Goal: Task Accomplishment & Management: Manage account settings

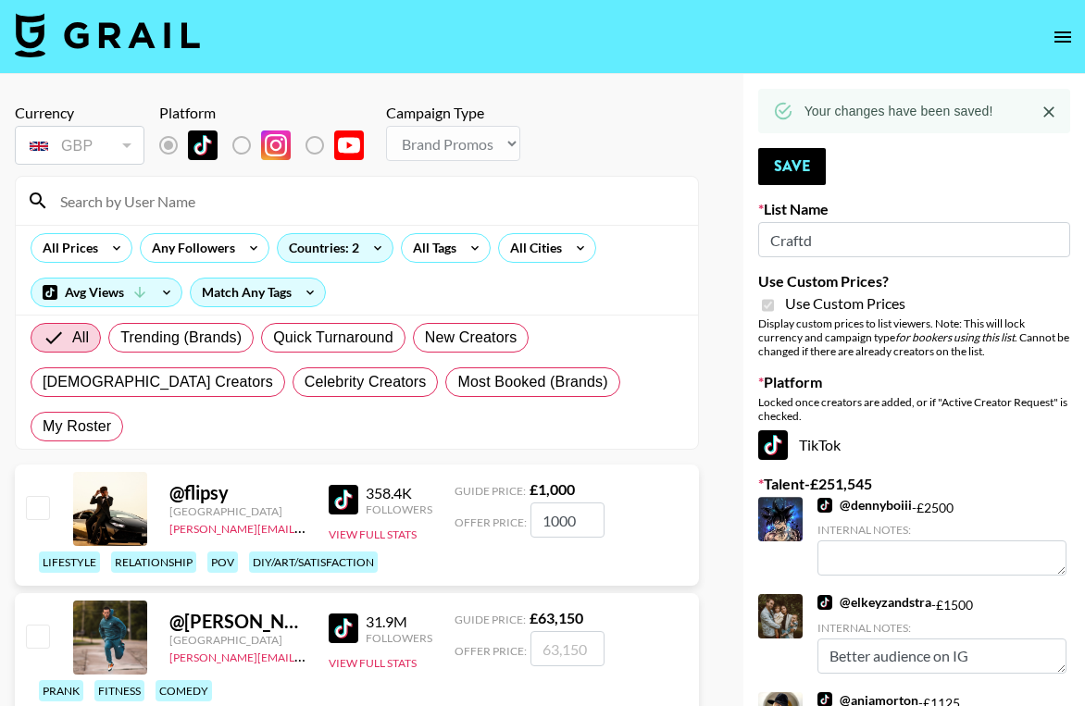
select select "Brand"
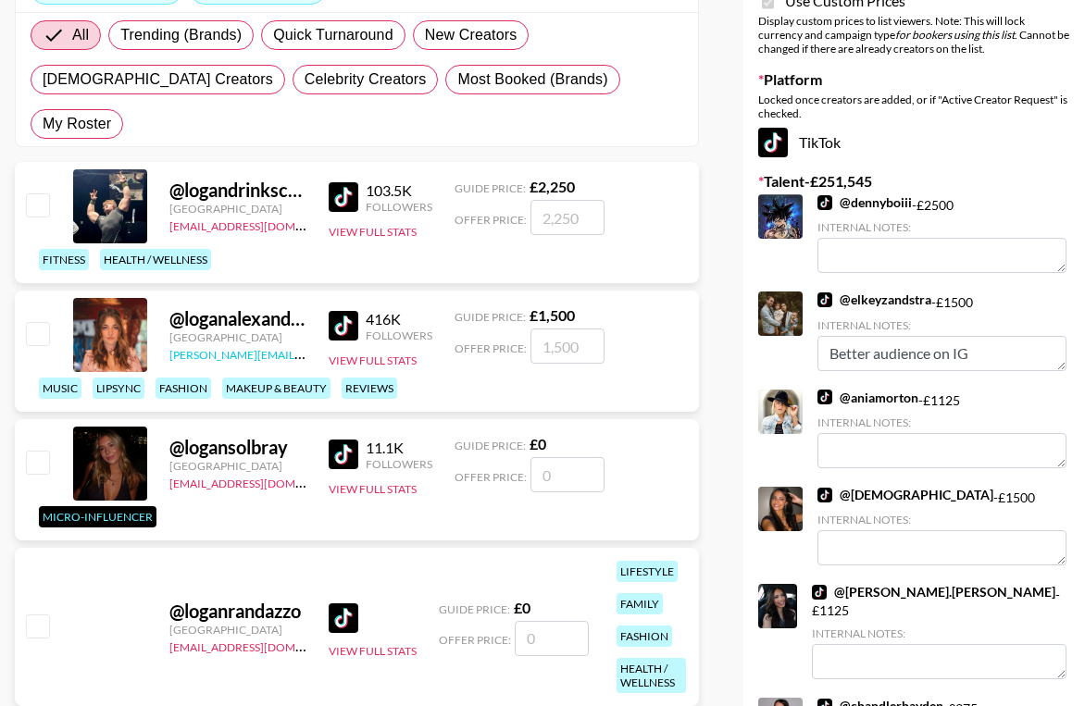
scroll to position [320, 0]
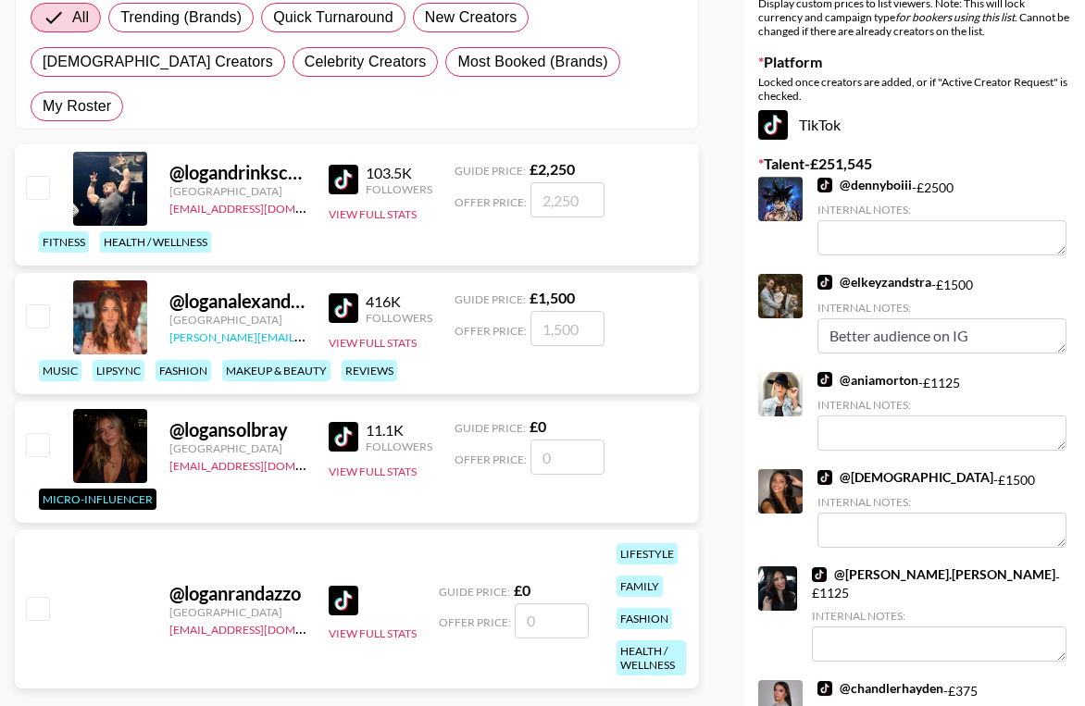
type input "l"
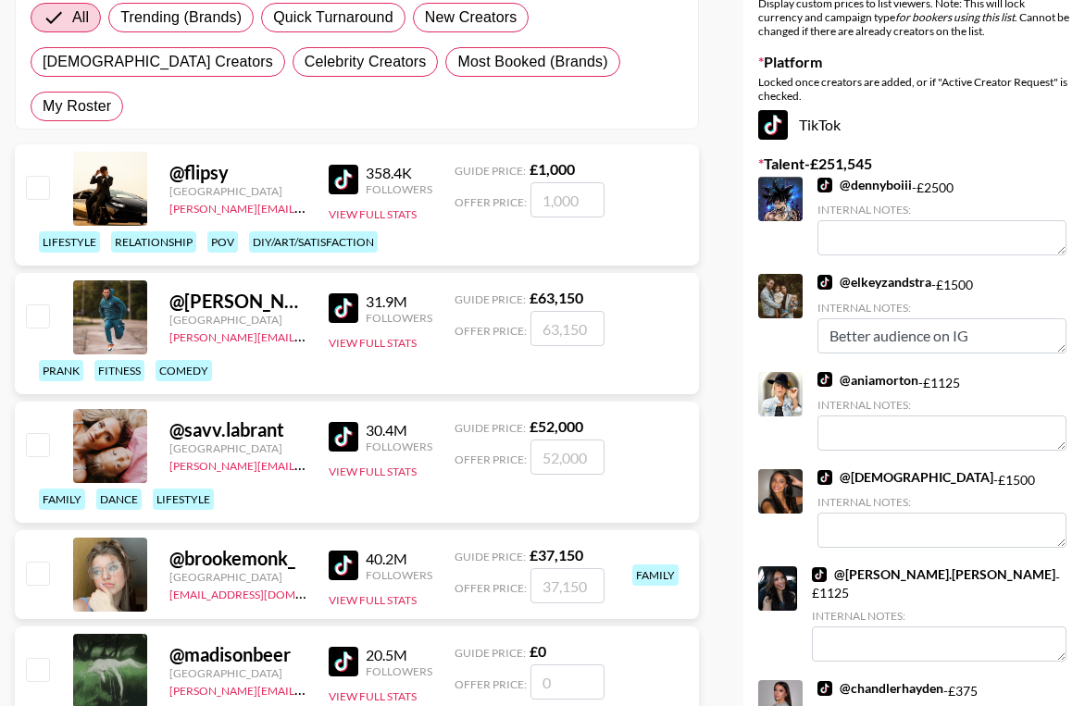
scroll to position [192, 0]
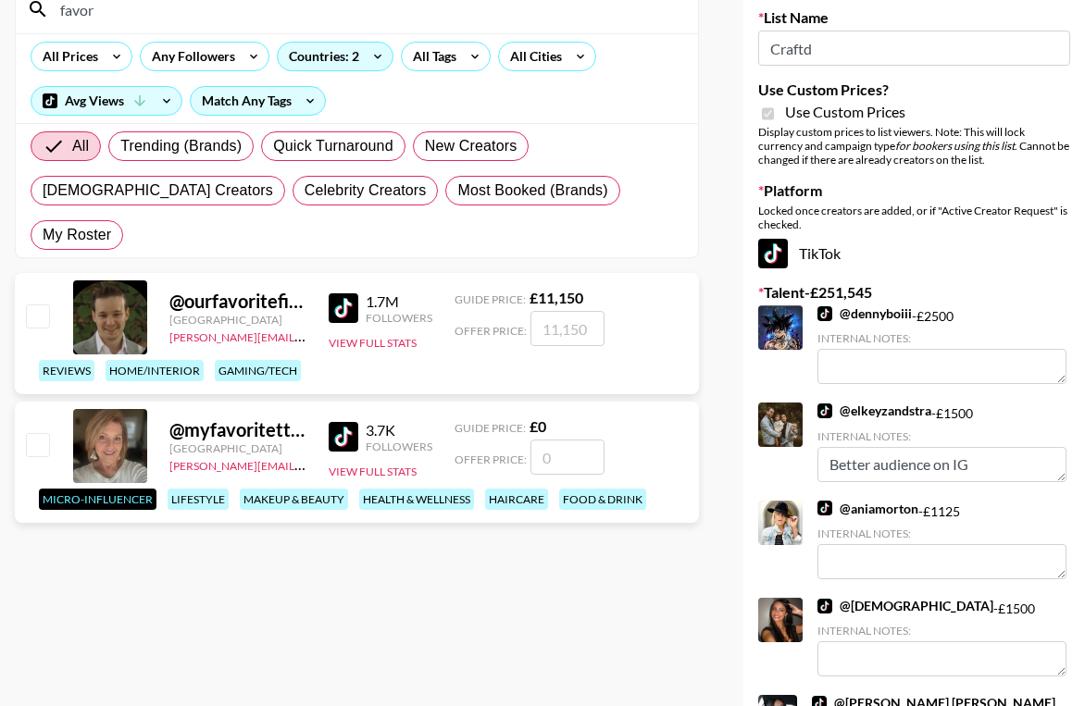
type input "favor"
click at [556, 311] on input "number" at bounding box center [567, 328] width 74 height 35
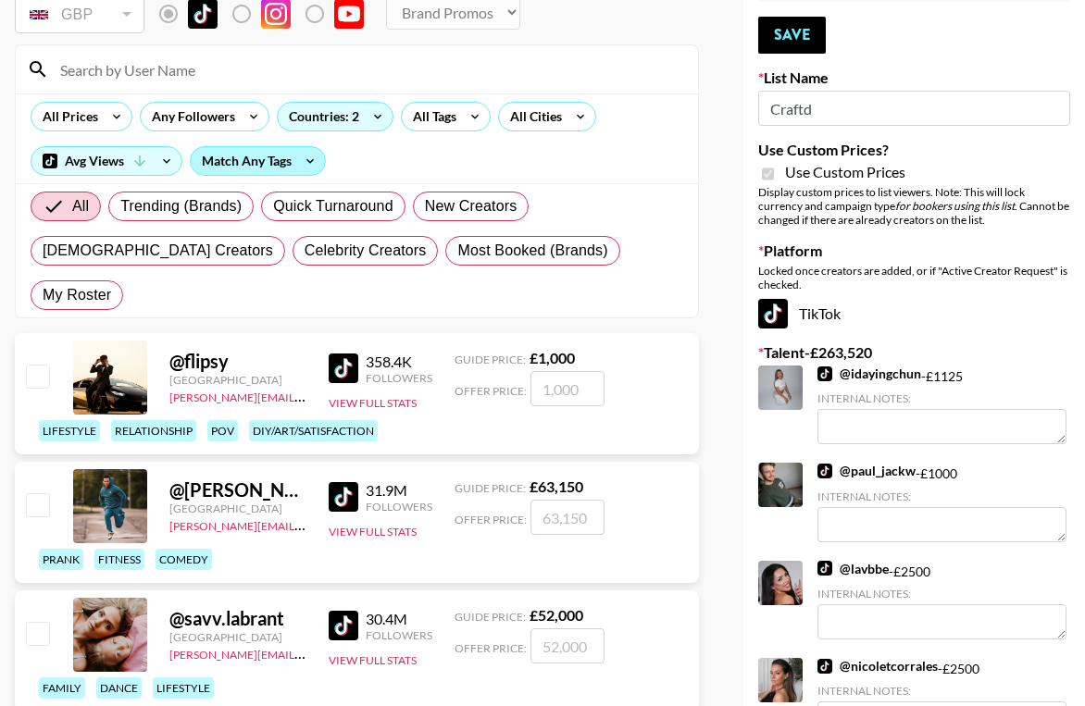
scroll to position [128, 0]
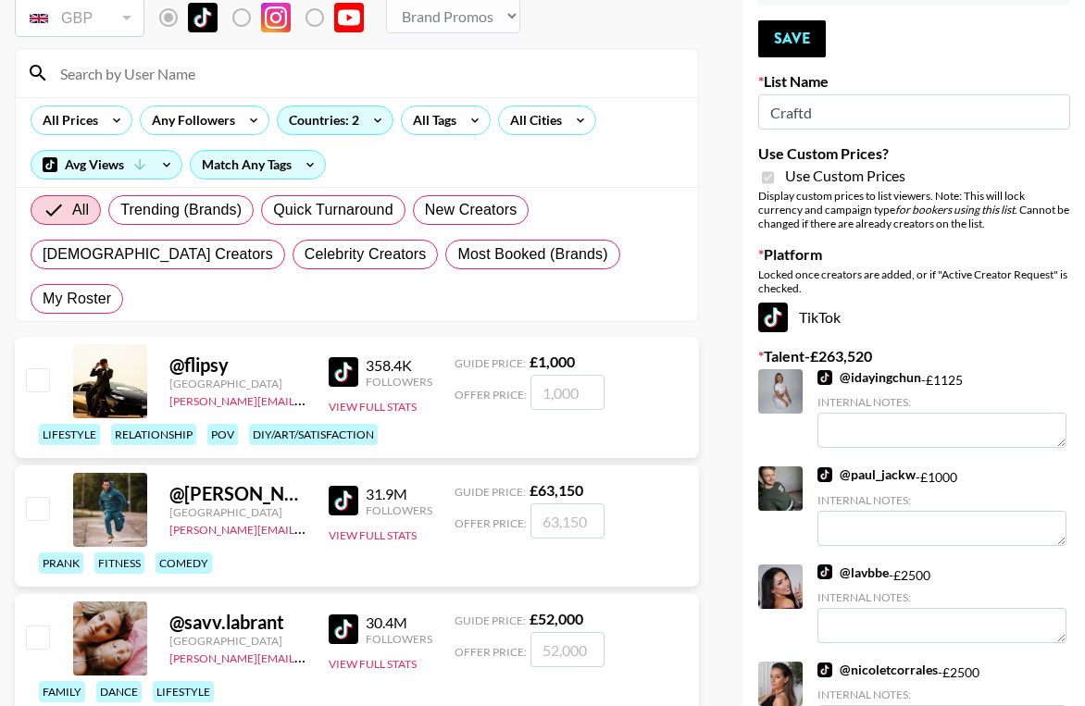
click at [167, 74] on input at bounding box center [368, 73] width 638 height 30
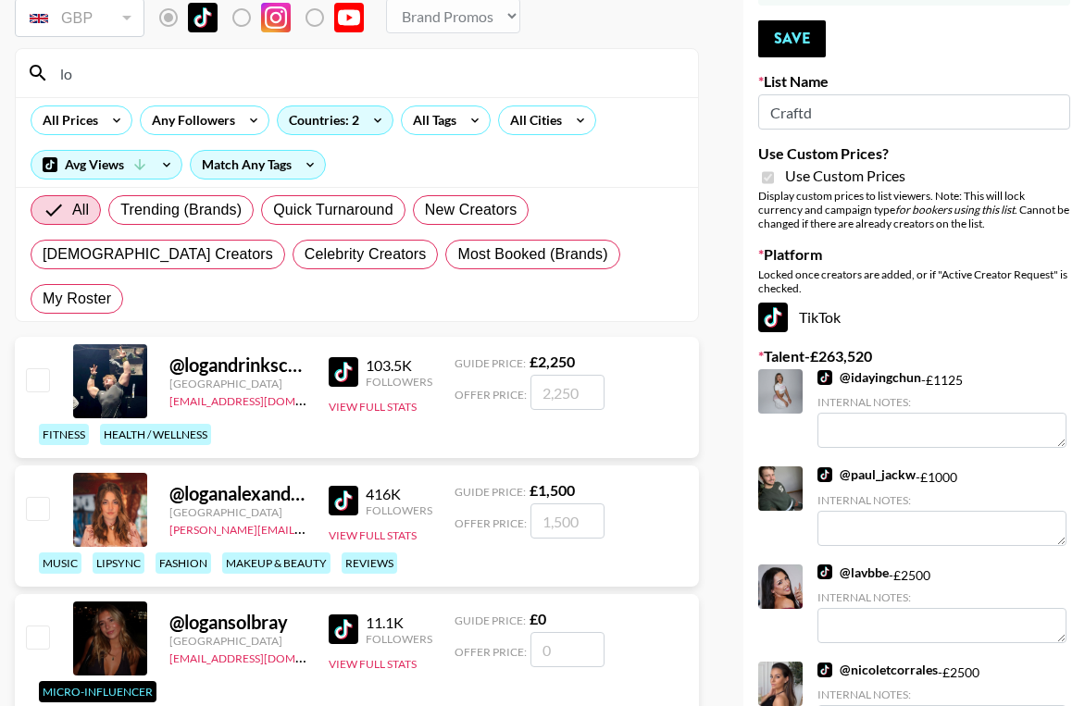
type input "l"
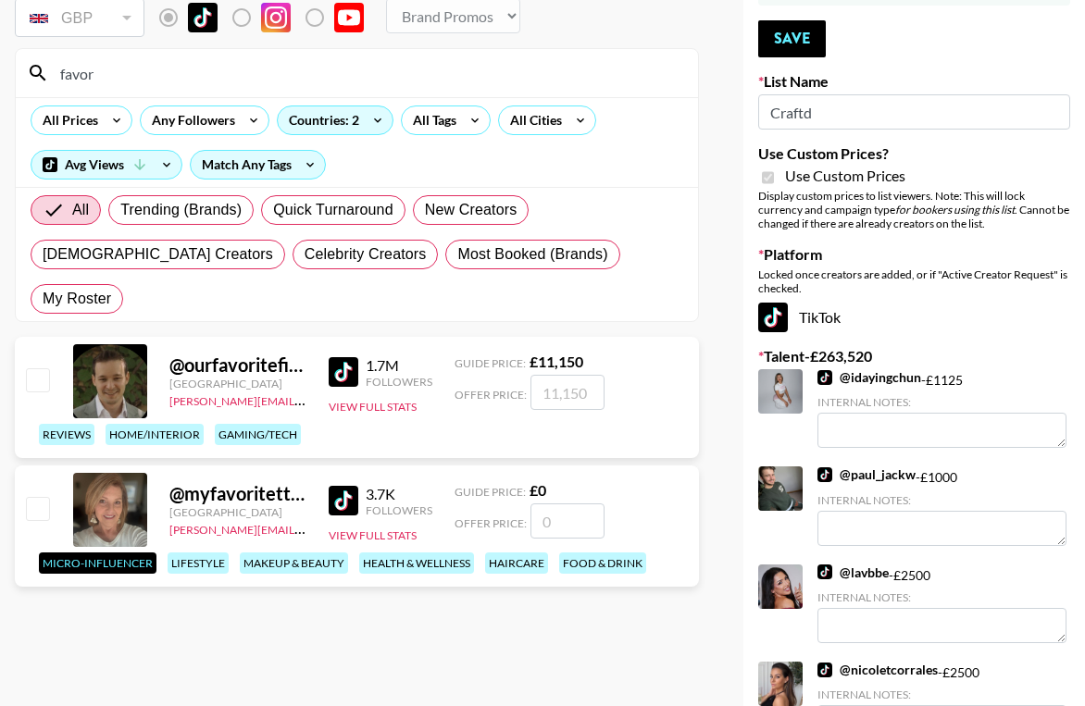
type input "favor"
click at [561, 375] on input "number" at bounding box center [567, 392] width 74 height 35
type input "2"
checkbox input "true"
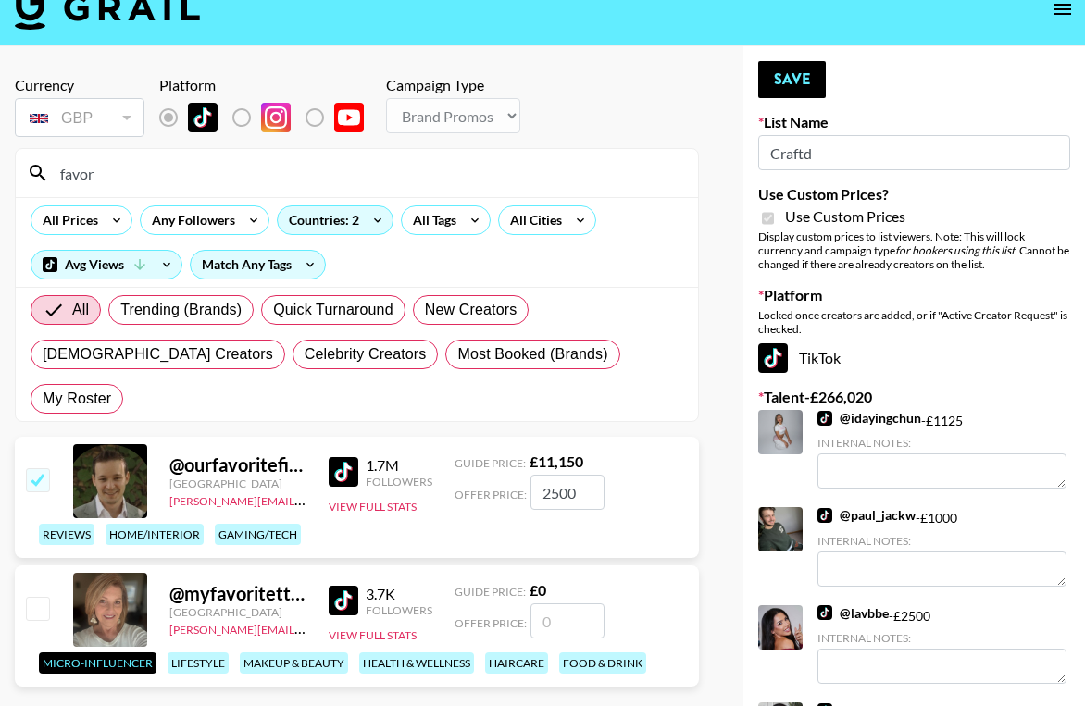
scroll to position [2, 0]
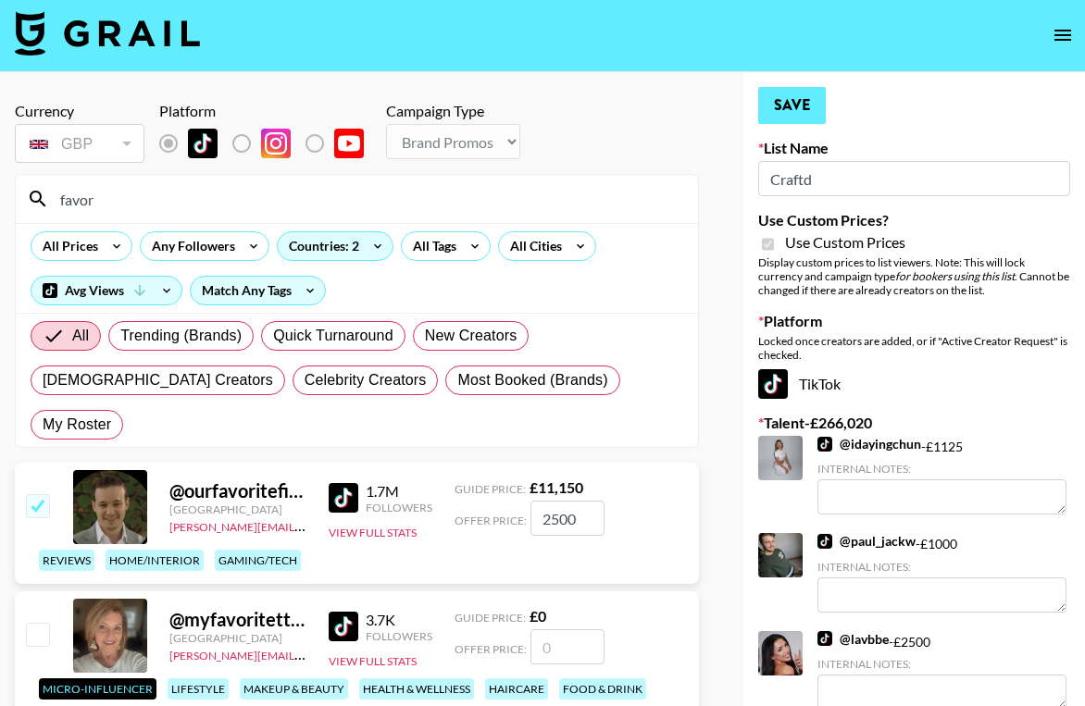
type input "2500"
click at [777, 110] on button "Save" at bounding box center [792, 105] width 68 height 37
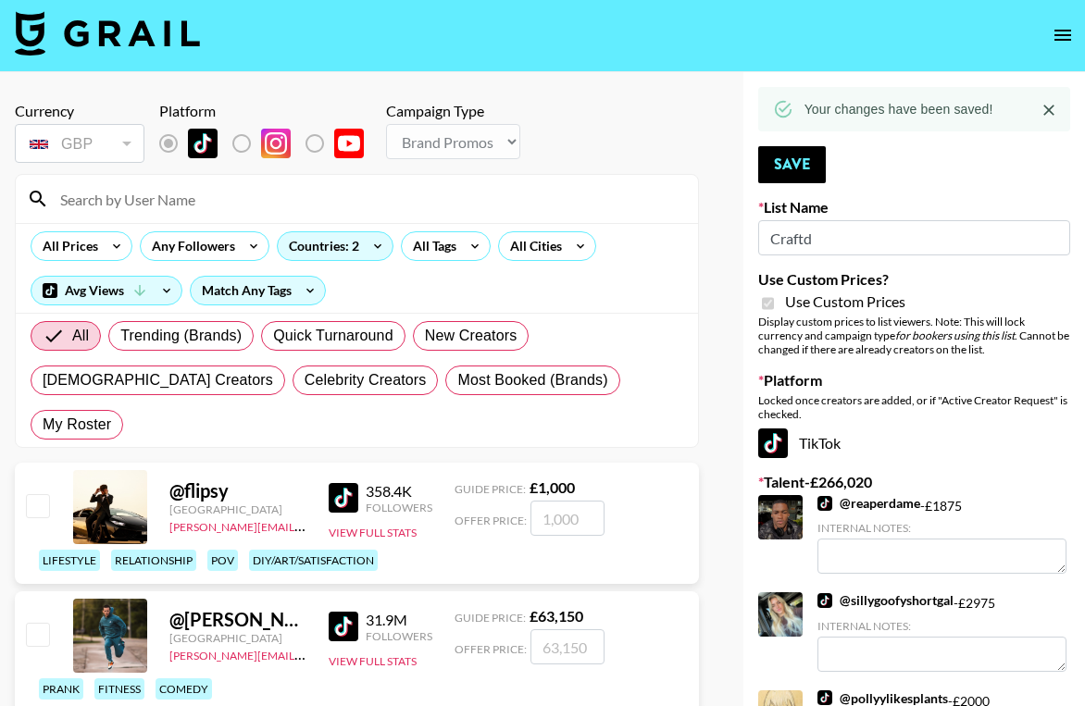
click at [166, 198] on input at bounding box center [368, 199] width 638 height 30
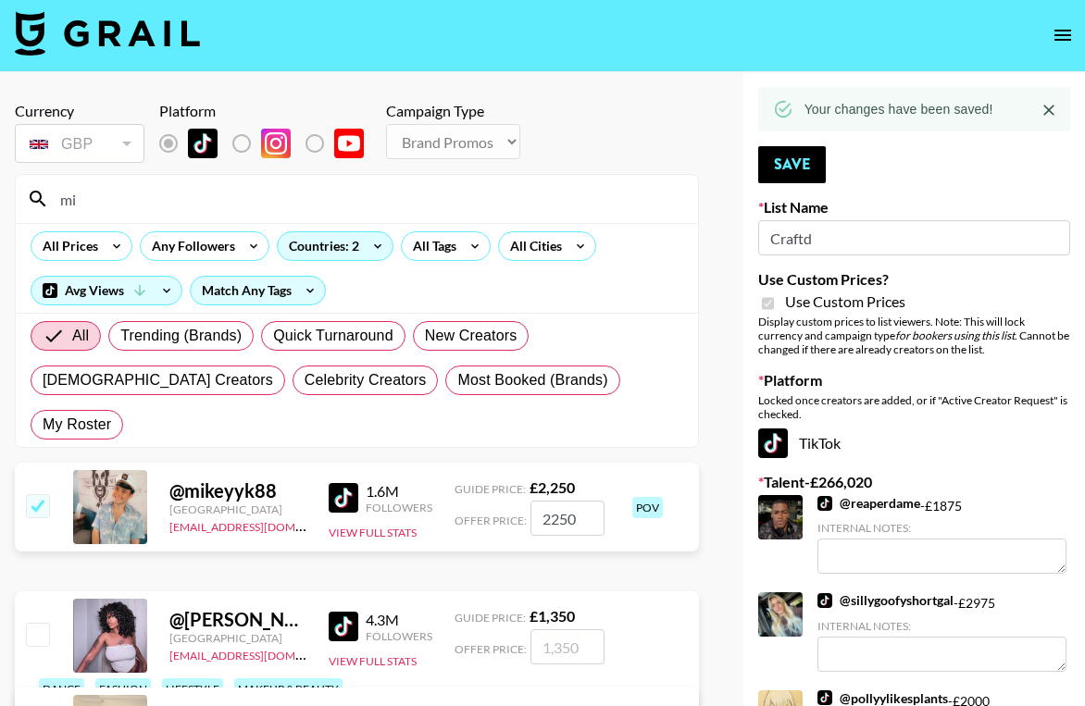
type input "m"
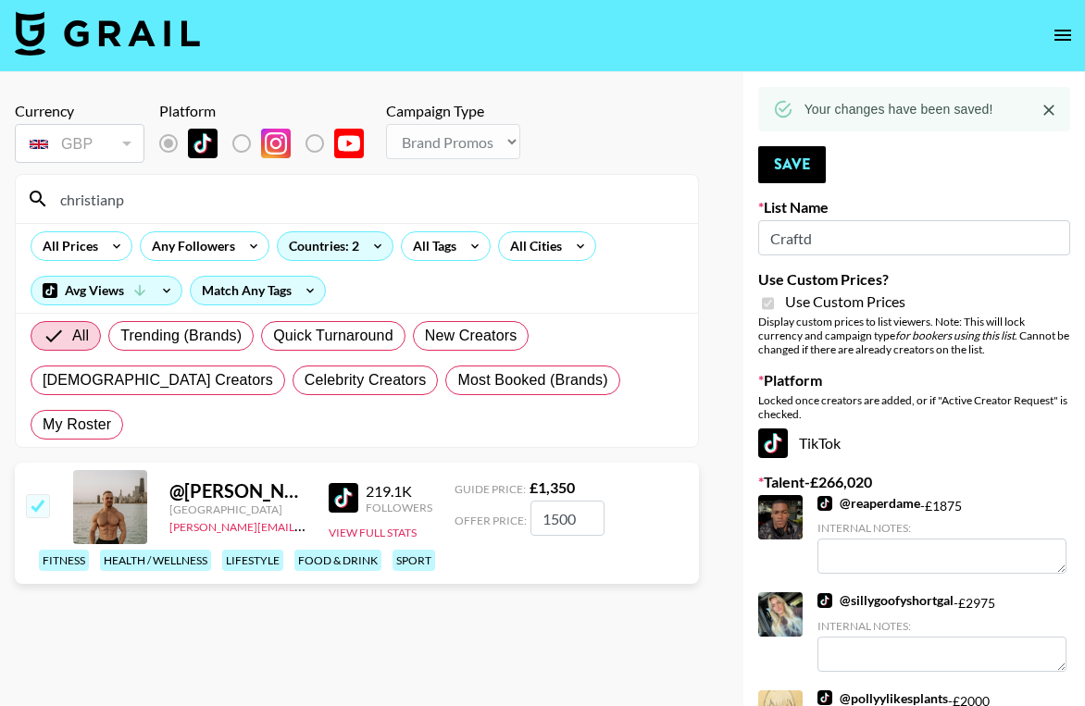
type input "christianp"
click at [557, 501] on input "1500" at bounding box center [567, 518] width 74 height 35
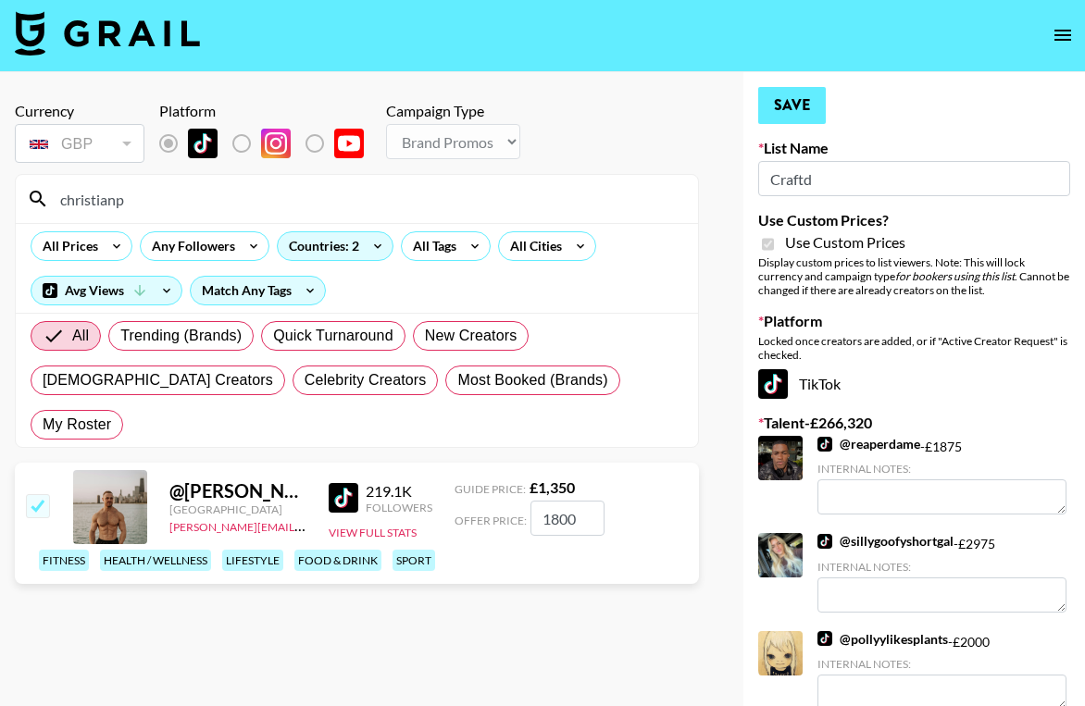
type input "1800"
click at [792, 98] on button "Save" at bounding box center [792, 105] width 68 height 37
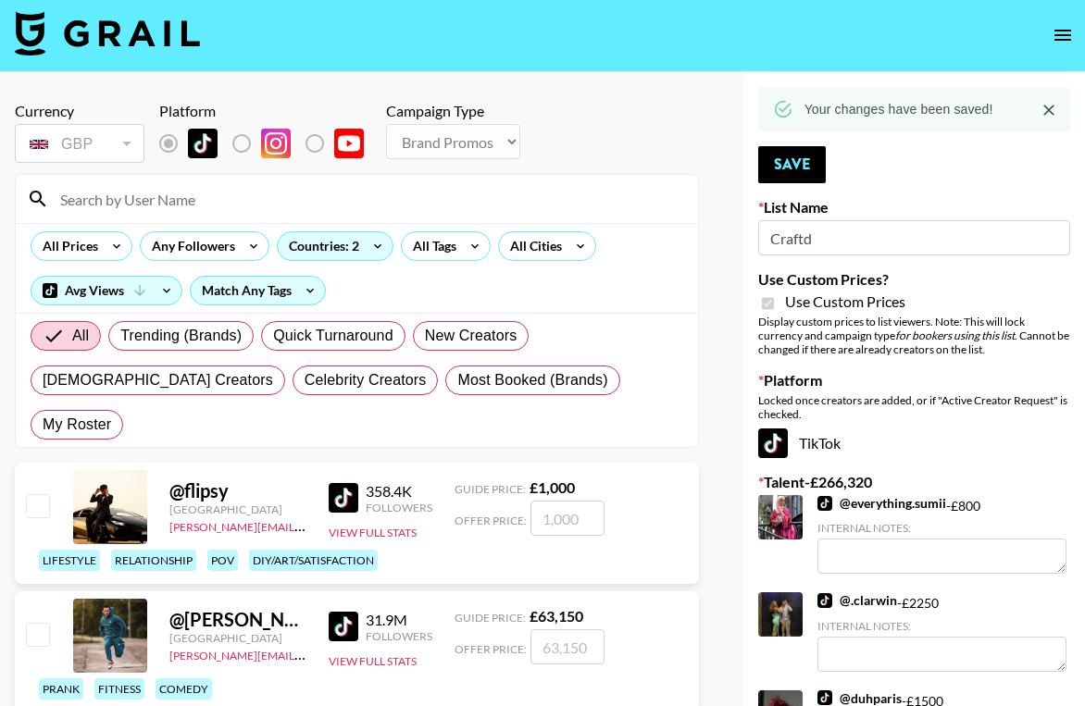
click at [185, 200] on input at bounding box center [368, 199] width 638 height 30
type input "beefcake"
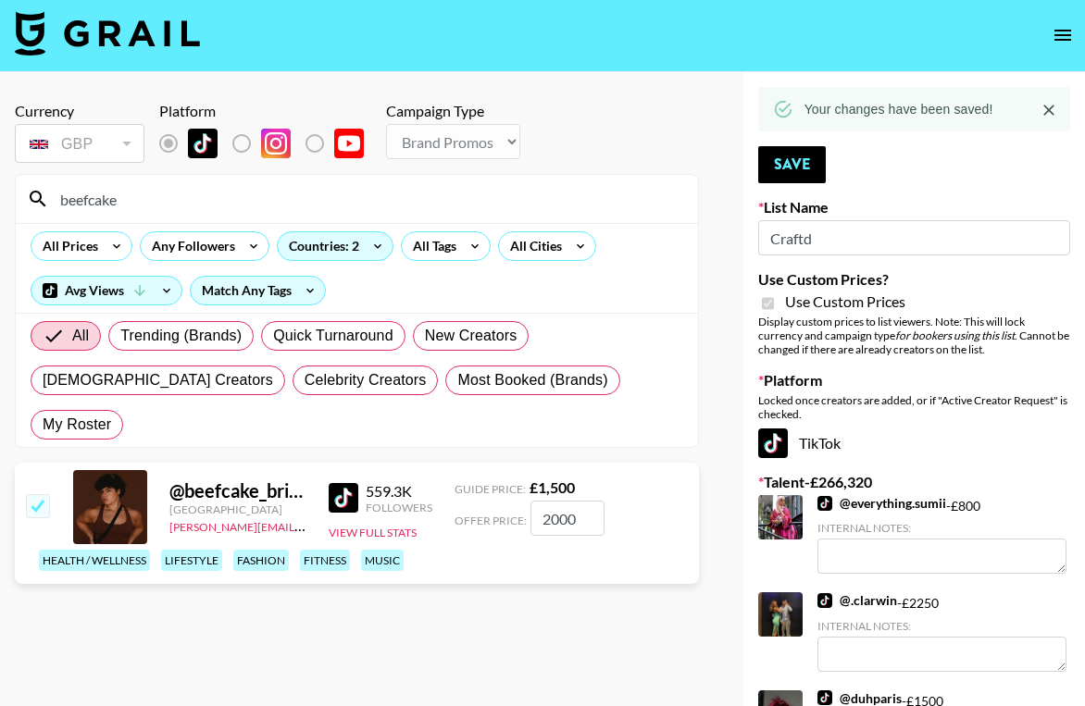
click at [556, 501] on input "2000" at bounding box center [567, 518] width 74 height 35
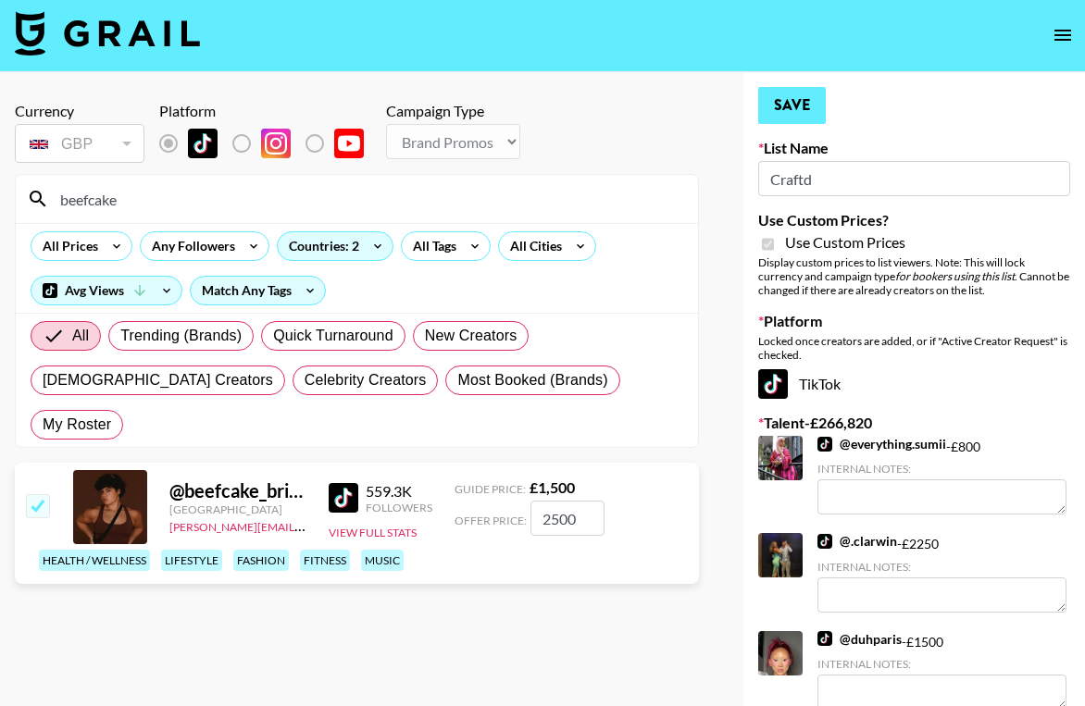
type input "2500"
click at [796, 112] on button "Save" at bounding box center [792, 105] width 68 height 37
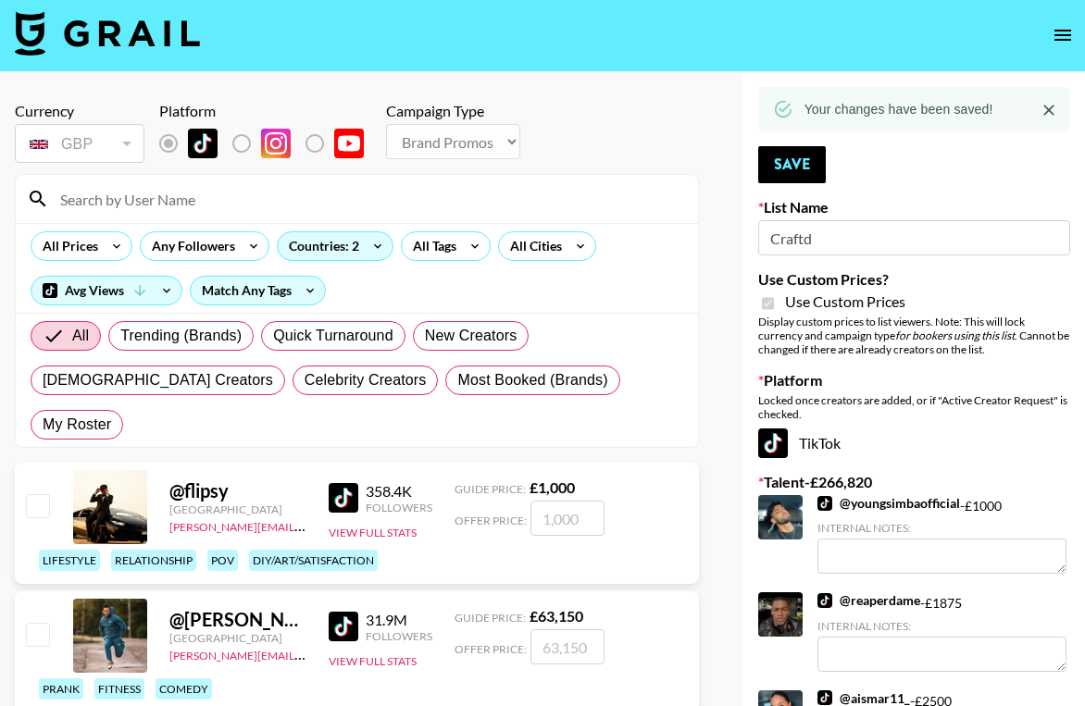
click at [326, 192] on input at bounding box center [368, 199] width 638 height 30
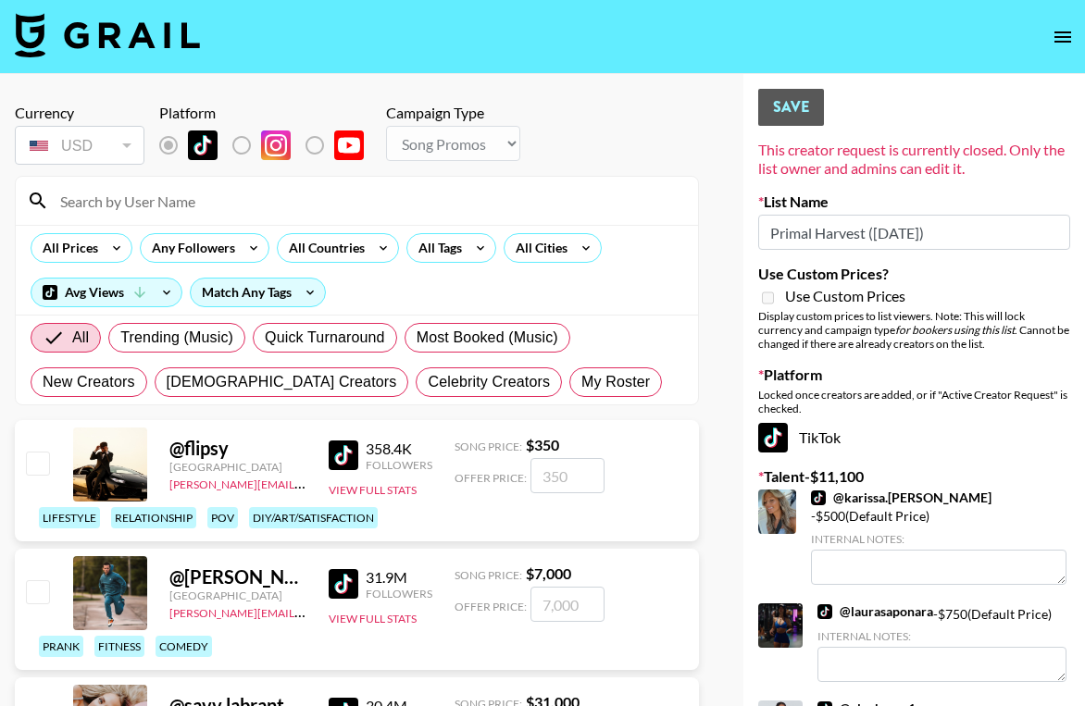
select select "Song"
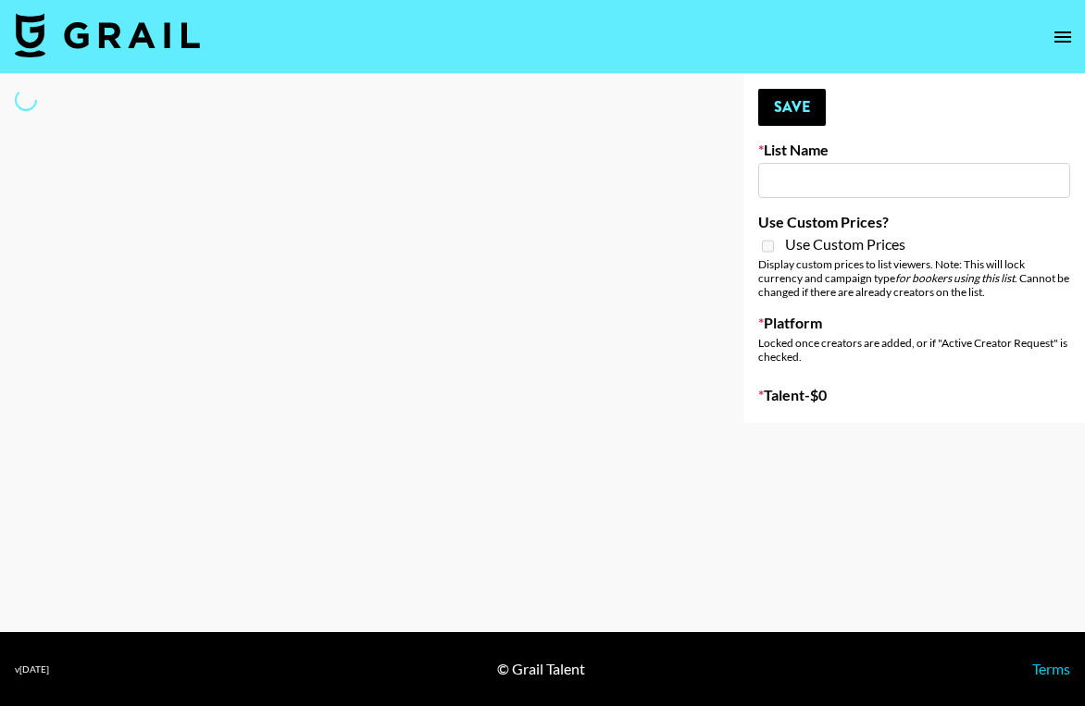
type input "Primal Harvest (21st Aug)"
select select "Song"
type input "ssssfdd"
checkbox input "true"
select select "Brand"
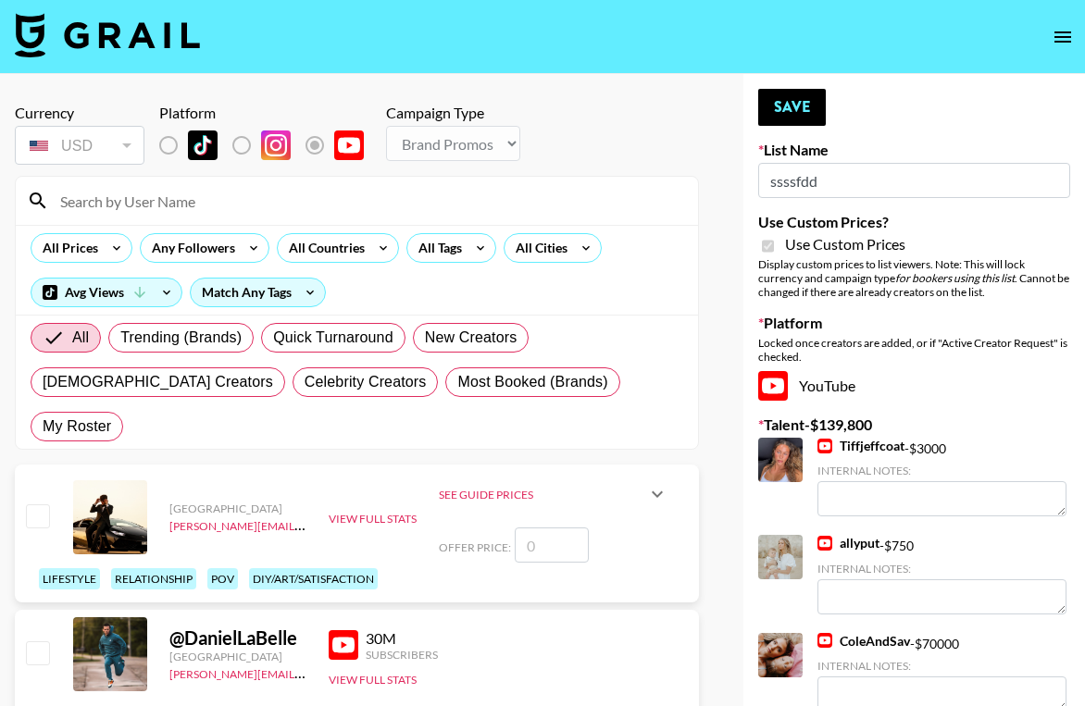
click at [169, 193] on input at bounding box center [368, 201] width 638 height 30
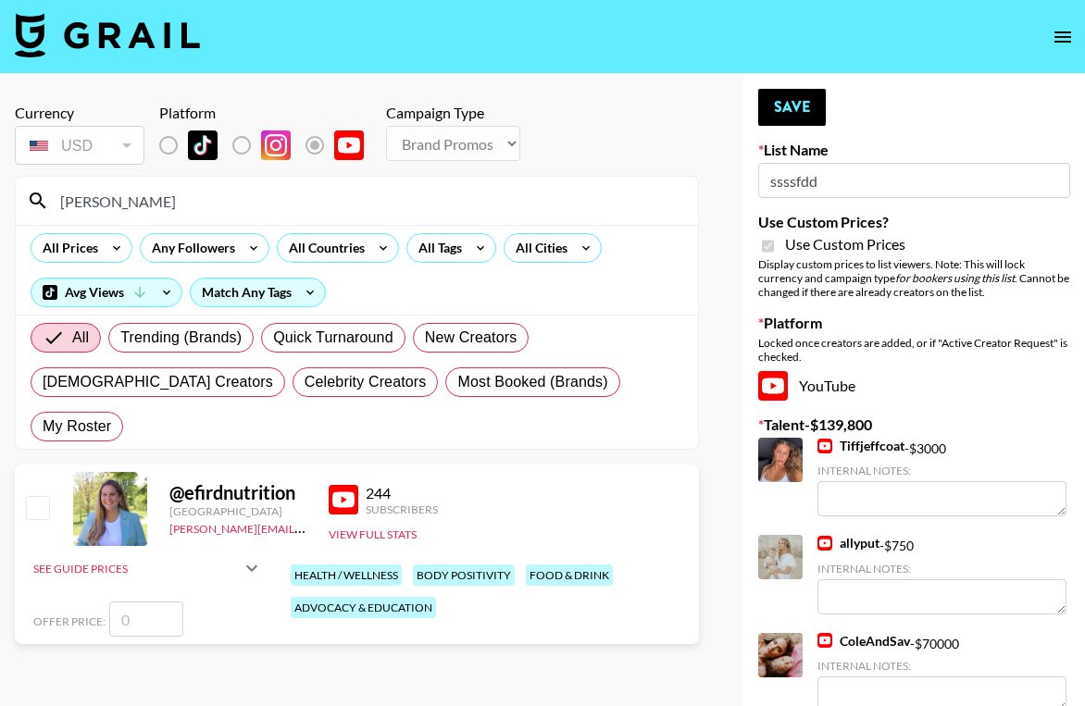
type input "elaina"
click at [137, 601] on input "number" at bounding box center [146, 618] width 74 height 35
drag, startPoint x: 301, startPoint y: 451, endPoint x: 169, endPoint y: 455, distance: 131.5
click at [169, 481] on div "@ efirdnutrition" at bounding box center [237, 492] width 137 height 23
copy div "@ efirdnutrition"
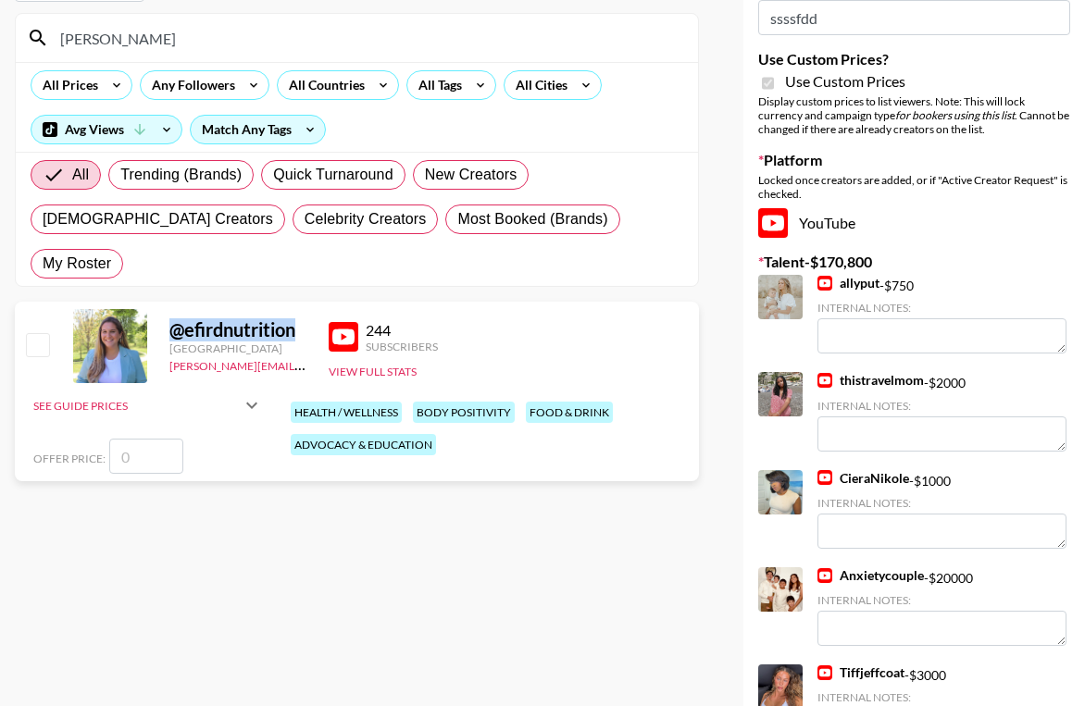
scroll to position [161, 0]
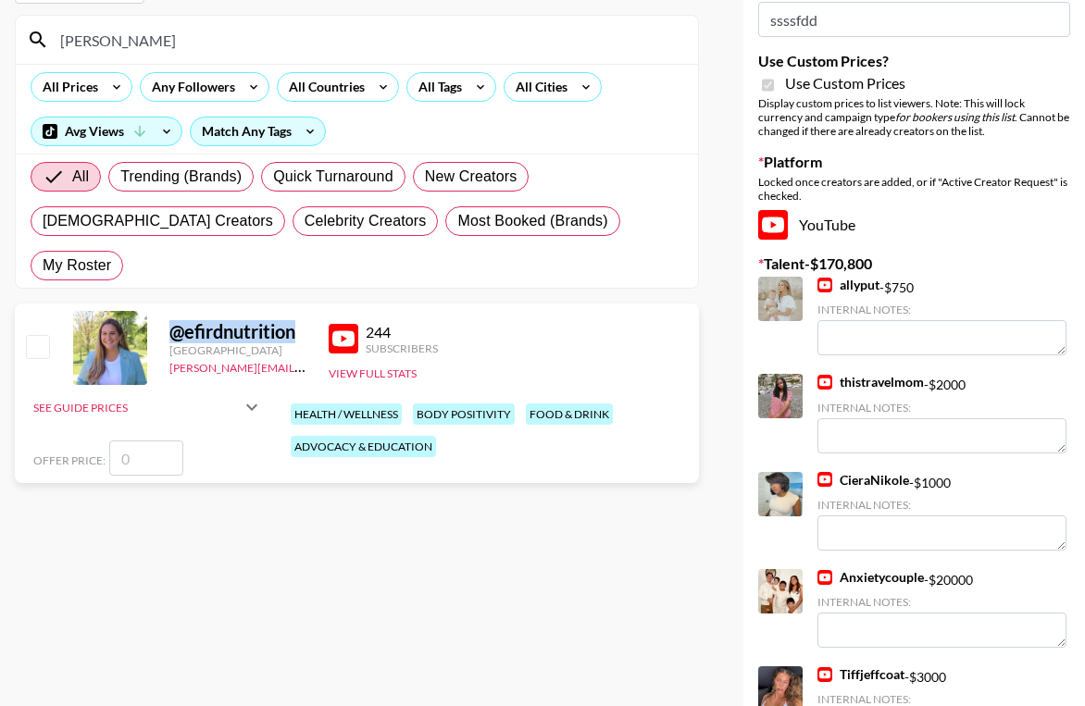
click at [246, 404] on icon at bounding box center [251, 407] width 11 height 6
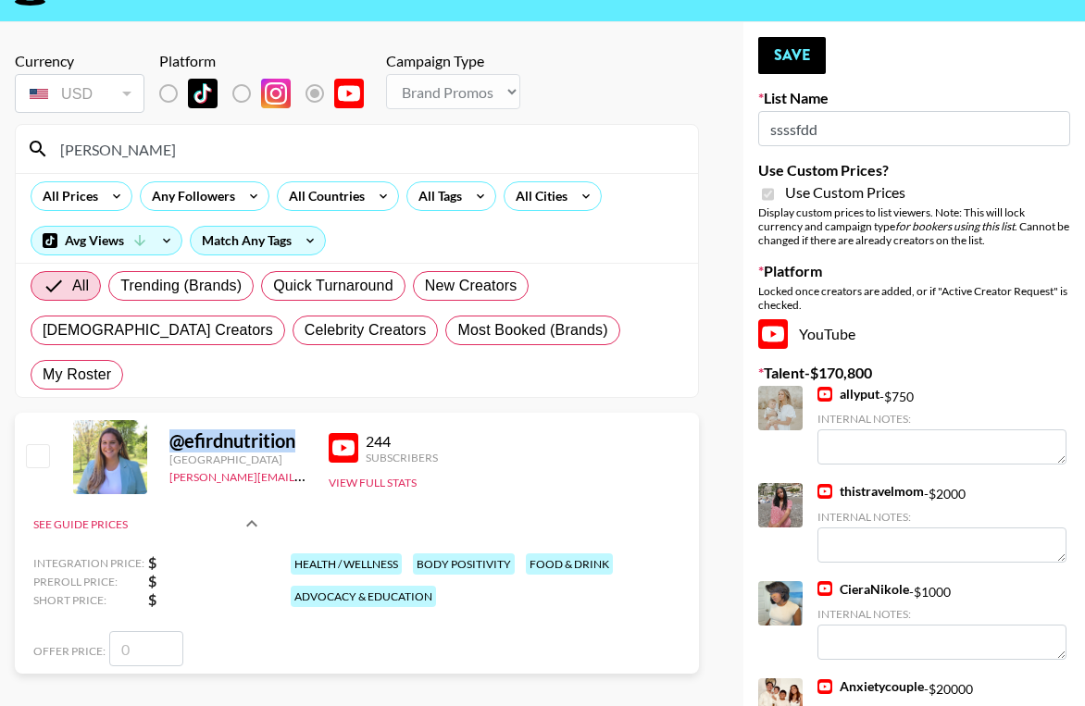
scroll to position [54, 0]
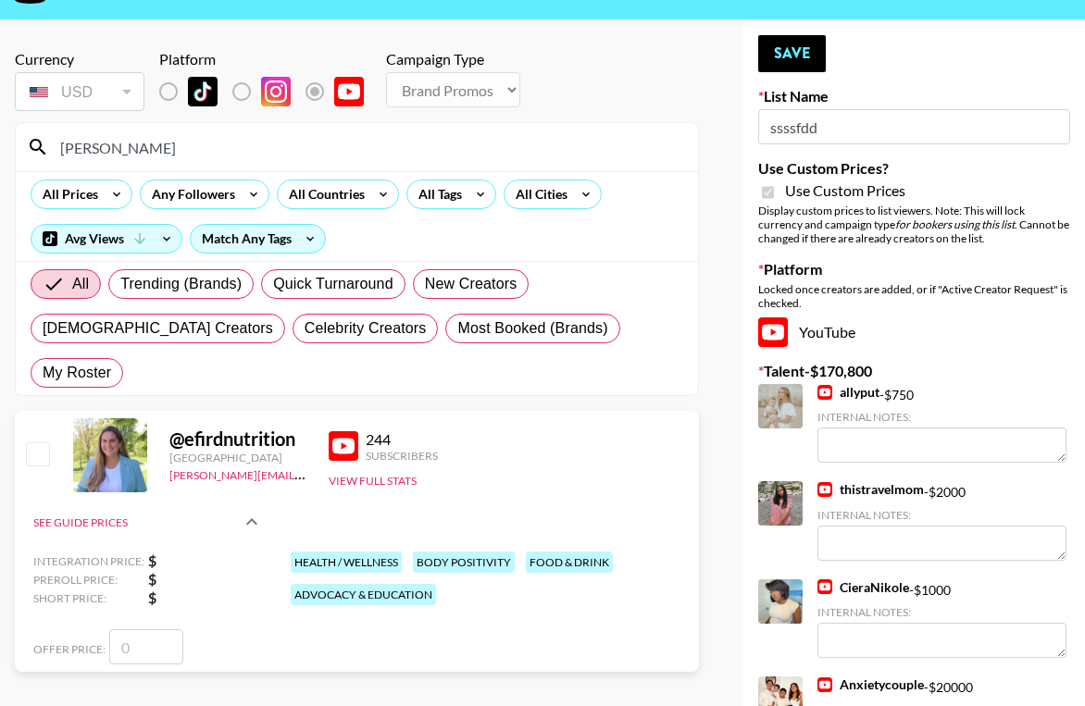
click at [131, 629] on input "number" at bounding box center [146, 646] width 74 height 35
checkbox input "true"
type input "4"
checkbox input "false"
checkbox input "true"
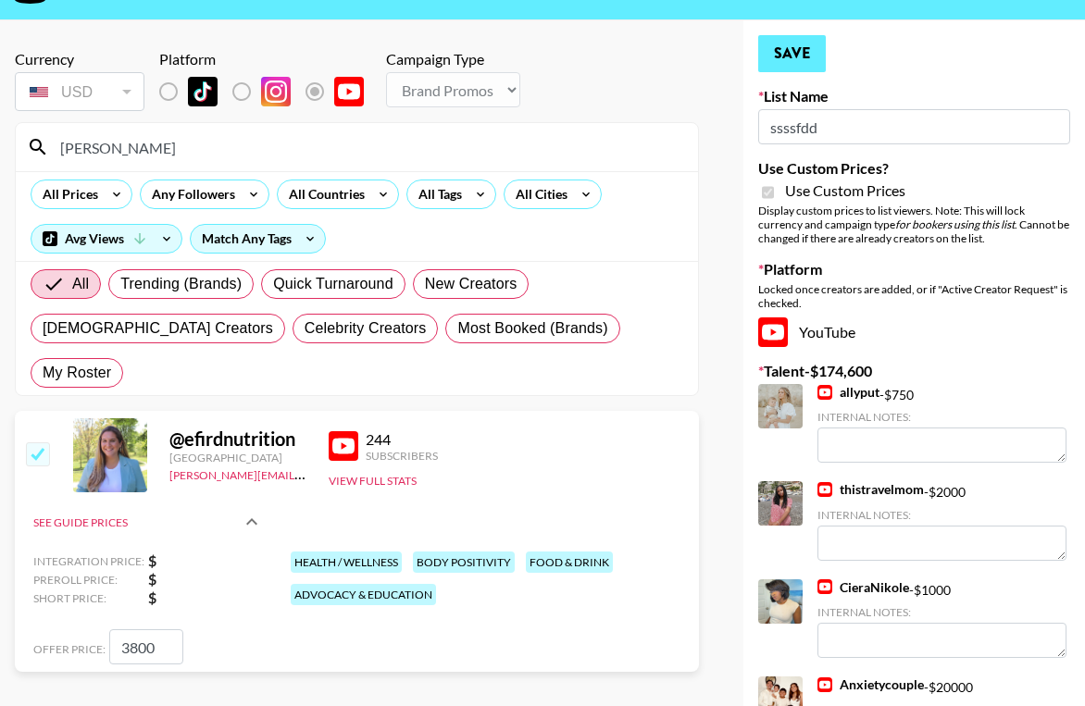
type input "3800"
click at [789, 68] on button "Save" at bounding box center [792, 53] width 68 height 37
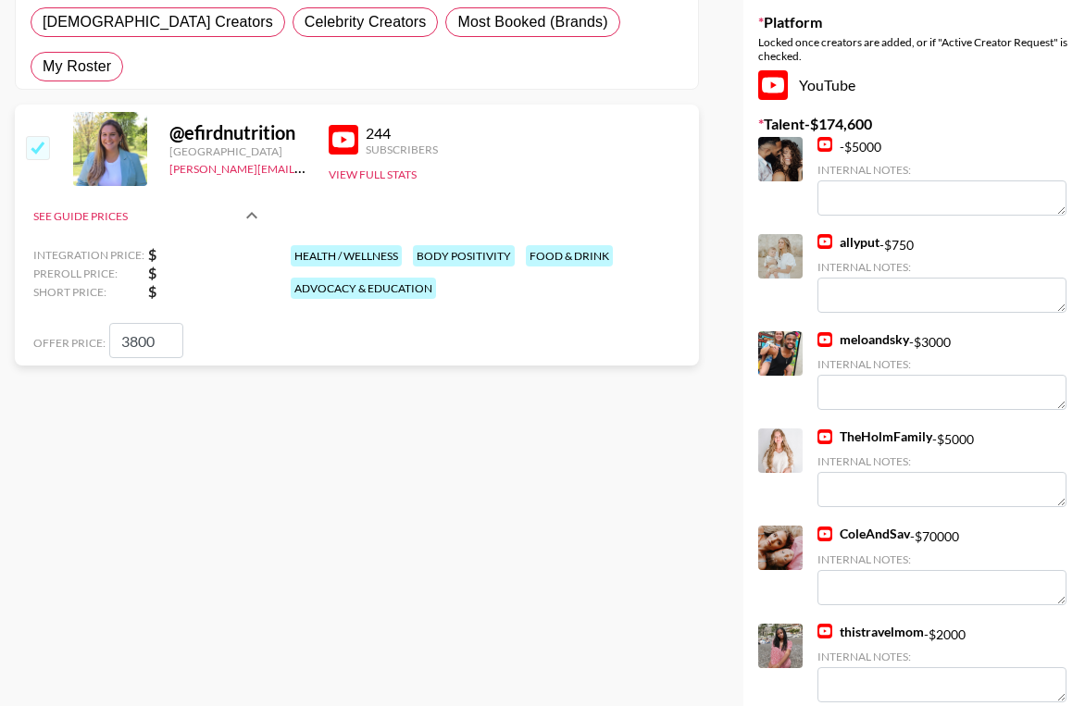
scroll to position [0, 0]
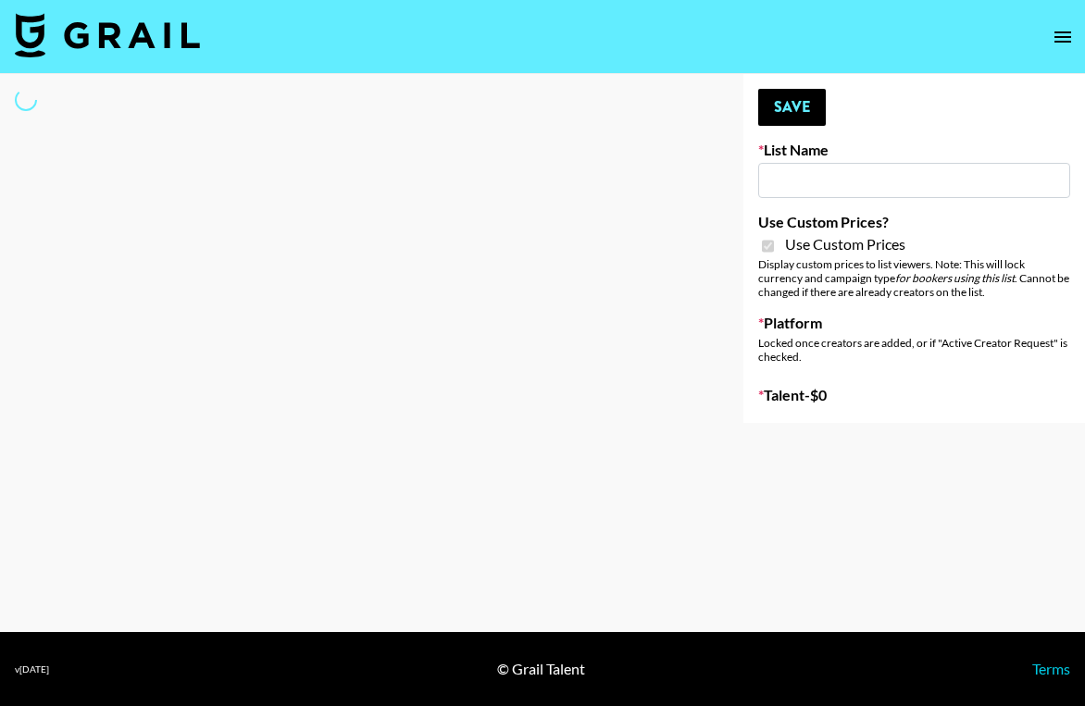
type input "ssssfdd"
checkbox input "true"
select select "Brand"
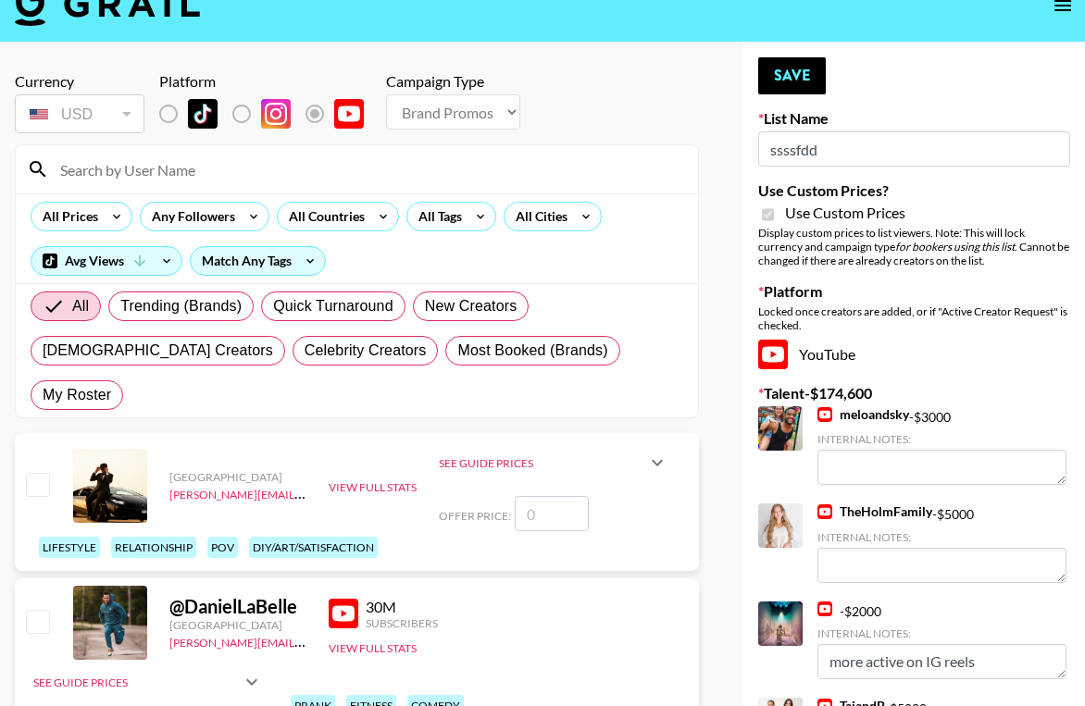
scroll to position [31, 0]
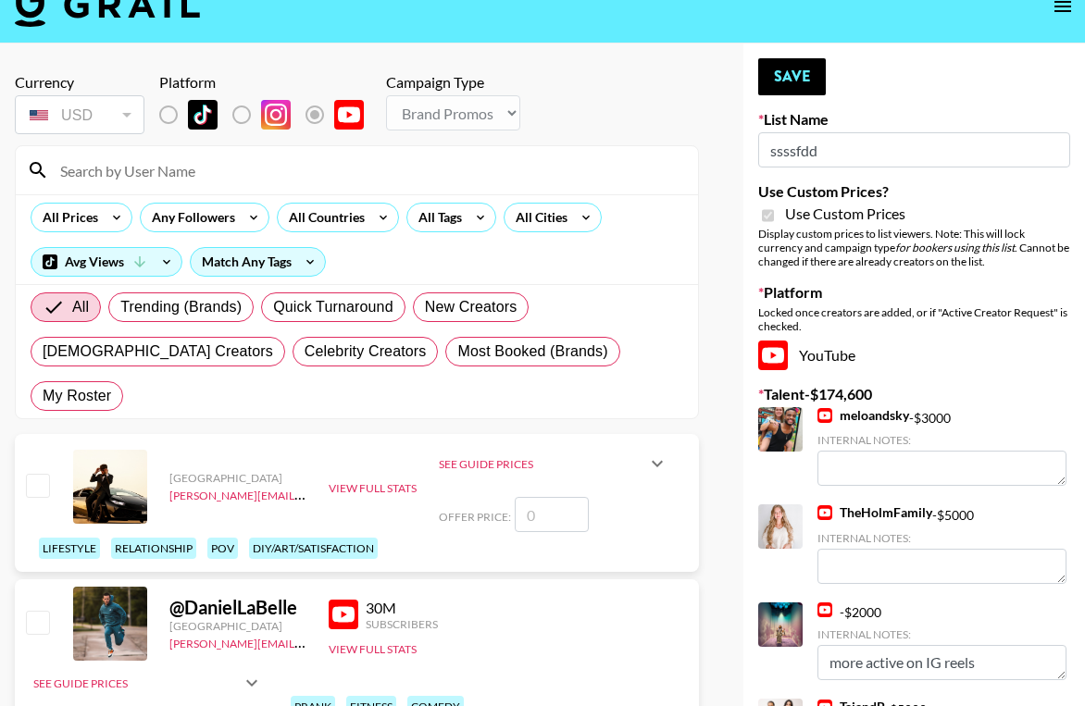
click at [393, 175] on input at bounding box center [368, 170] width 638 height 30
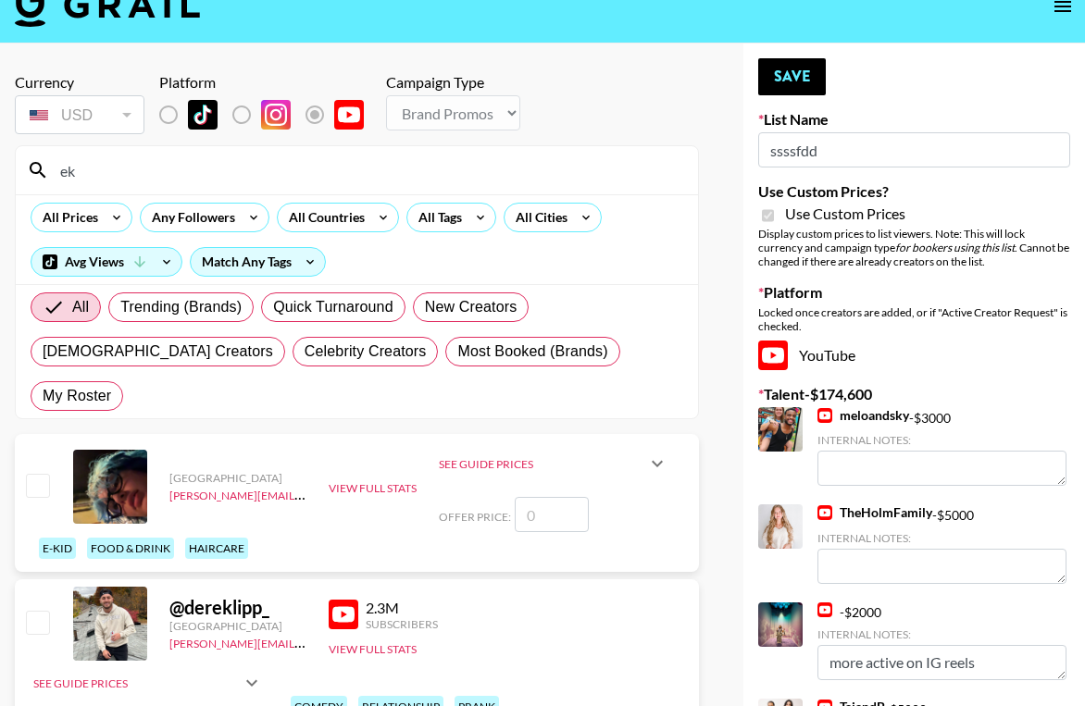
type input "e"
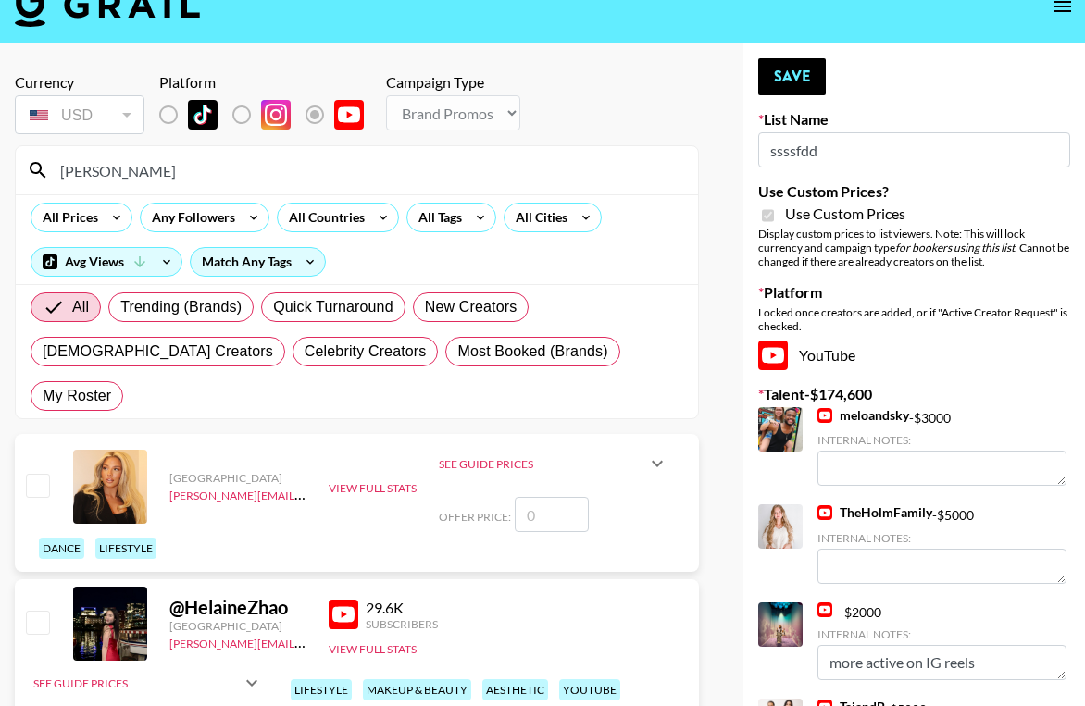
type input "elain"
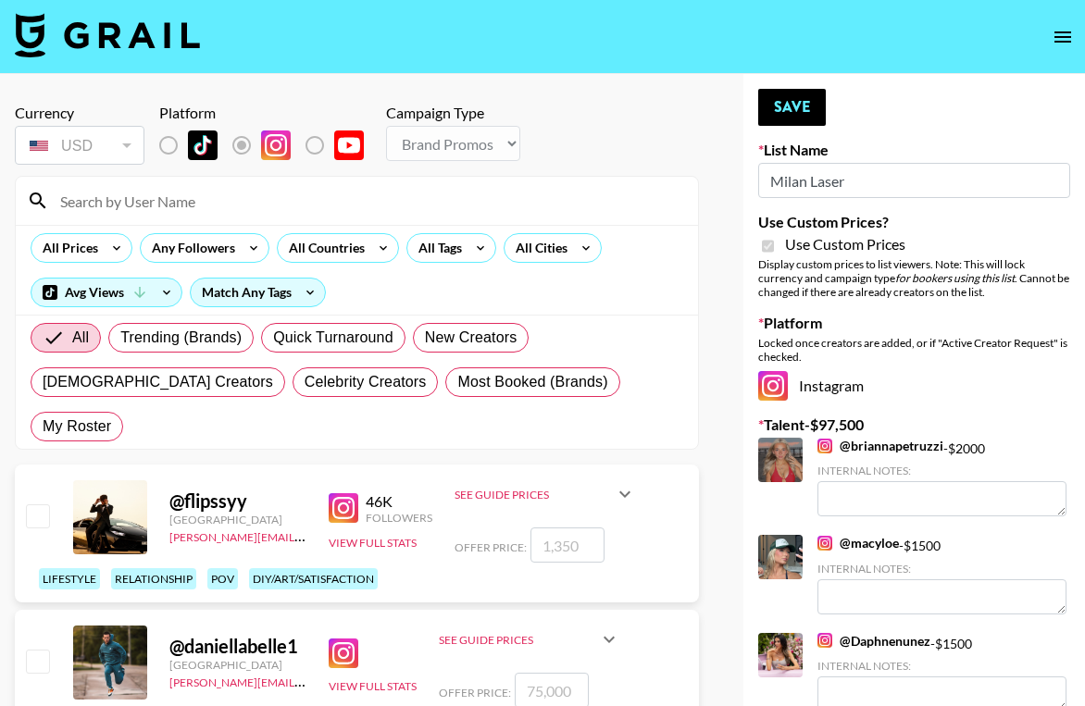
select select "Brand"
